Goal: Information Seeking & Learning: Learn about a topic

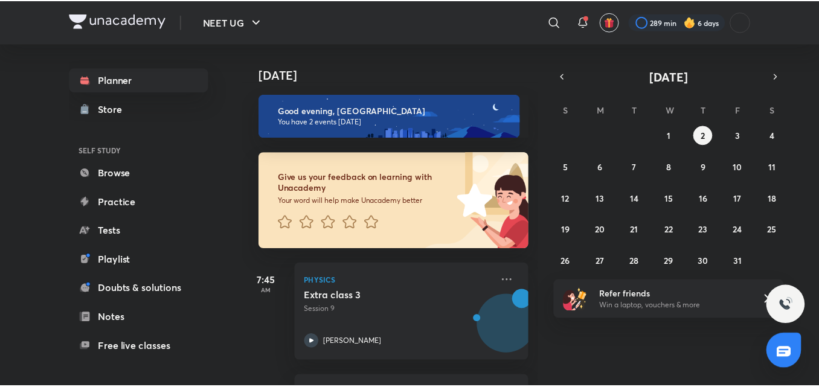
scroll to position [105, 0]
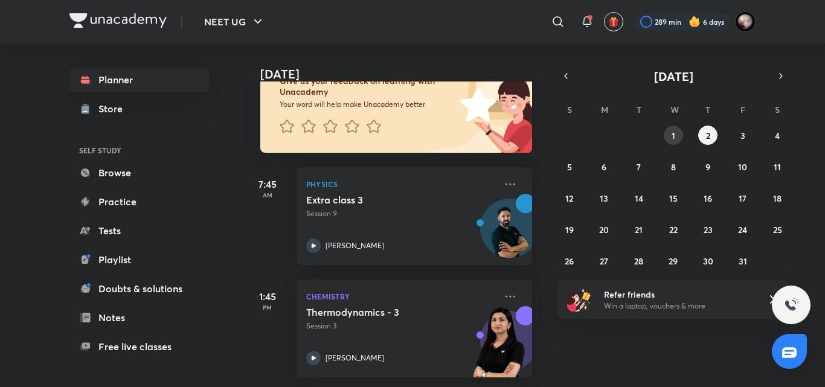
click at [675, 133] on button "1" at bounding box center [673, 135] width 19 height 19
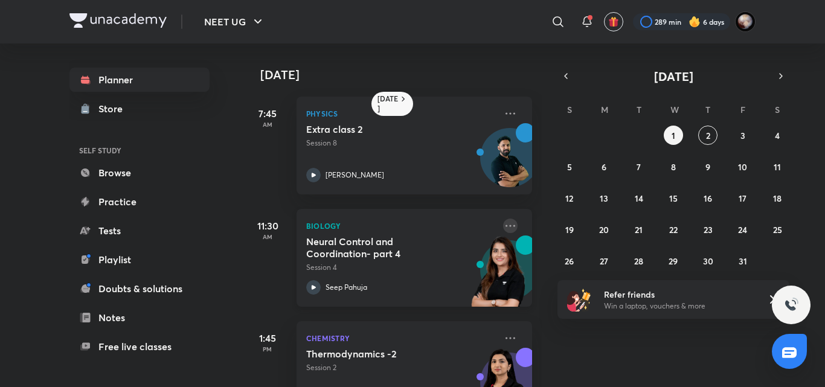
click at [503, 225] on icon at bounding box center [510, 226] width 14 height 14
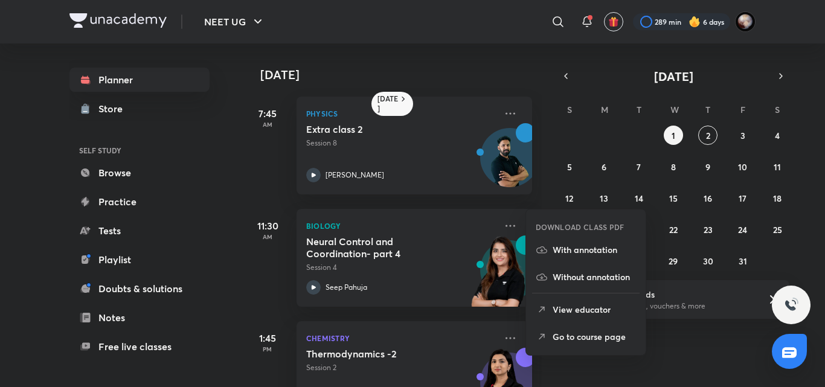
click at [585, 306] on p "View educator" at bounding box center [593, 309] width 83 height 13
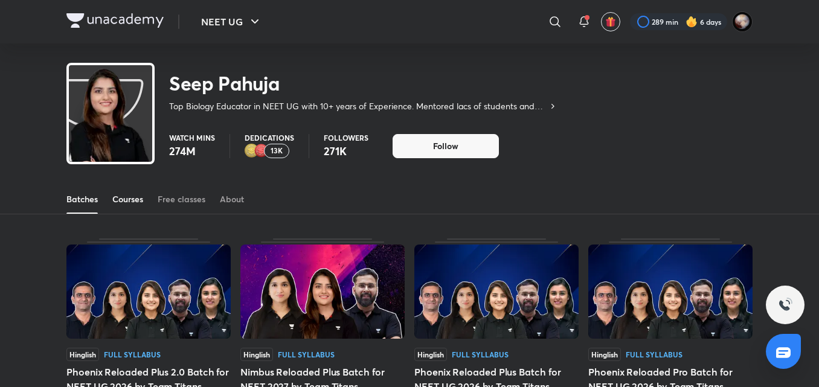
click at [122, 202] on div "Courses" at bounding box center [127, 199] width 31 height 12
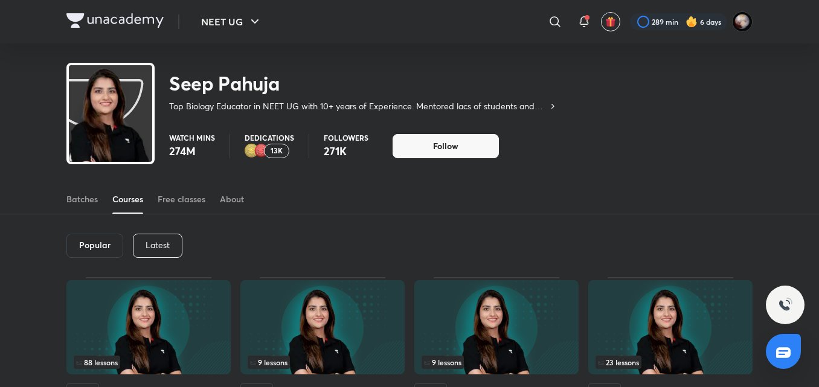
click at [160, 237] on div "Latest" at bounding box center [158, 246] width 50 height 24
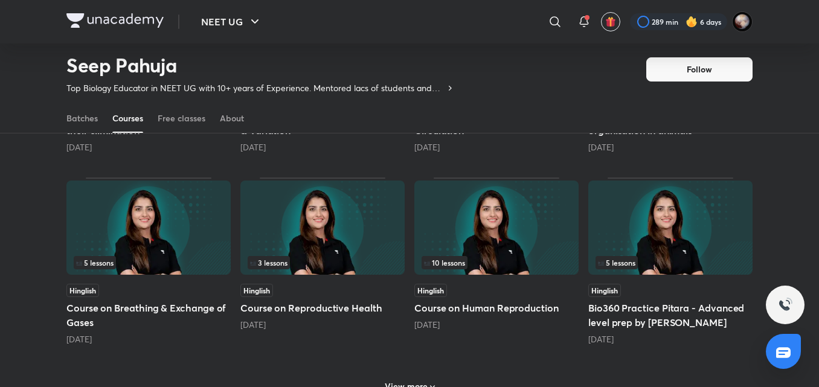
scroll to position [536, 0]
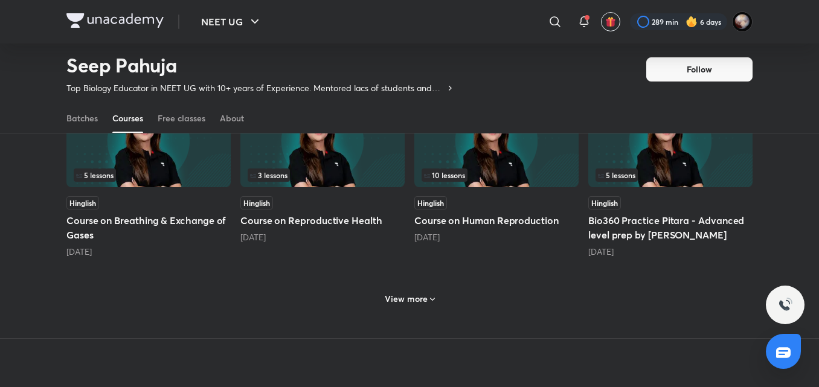
click at [484, 235] on div "[DATE]" at bounding box center [496, 237] width 164 height 12
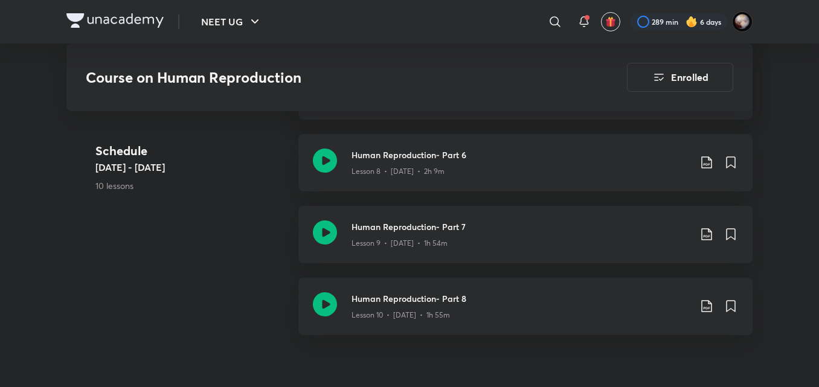
scroll to position [1214, 0]
